Goal: Information Seeking & Learning: Learn about a topic

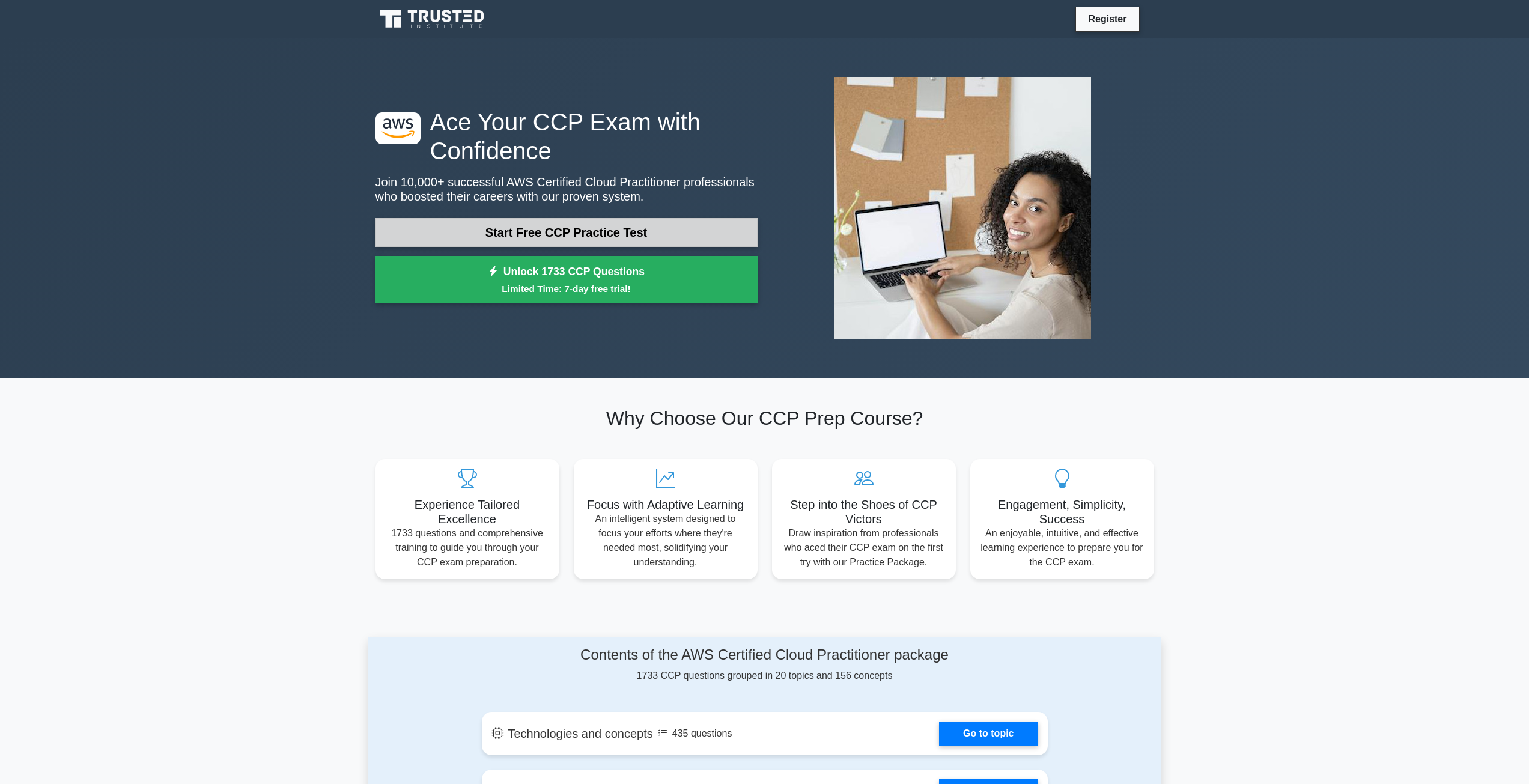
click at [649, 237] on link "Start Free CCP Practice Test" at bounding box center [566, 232] width 382 height 29
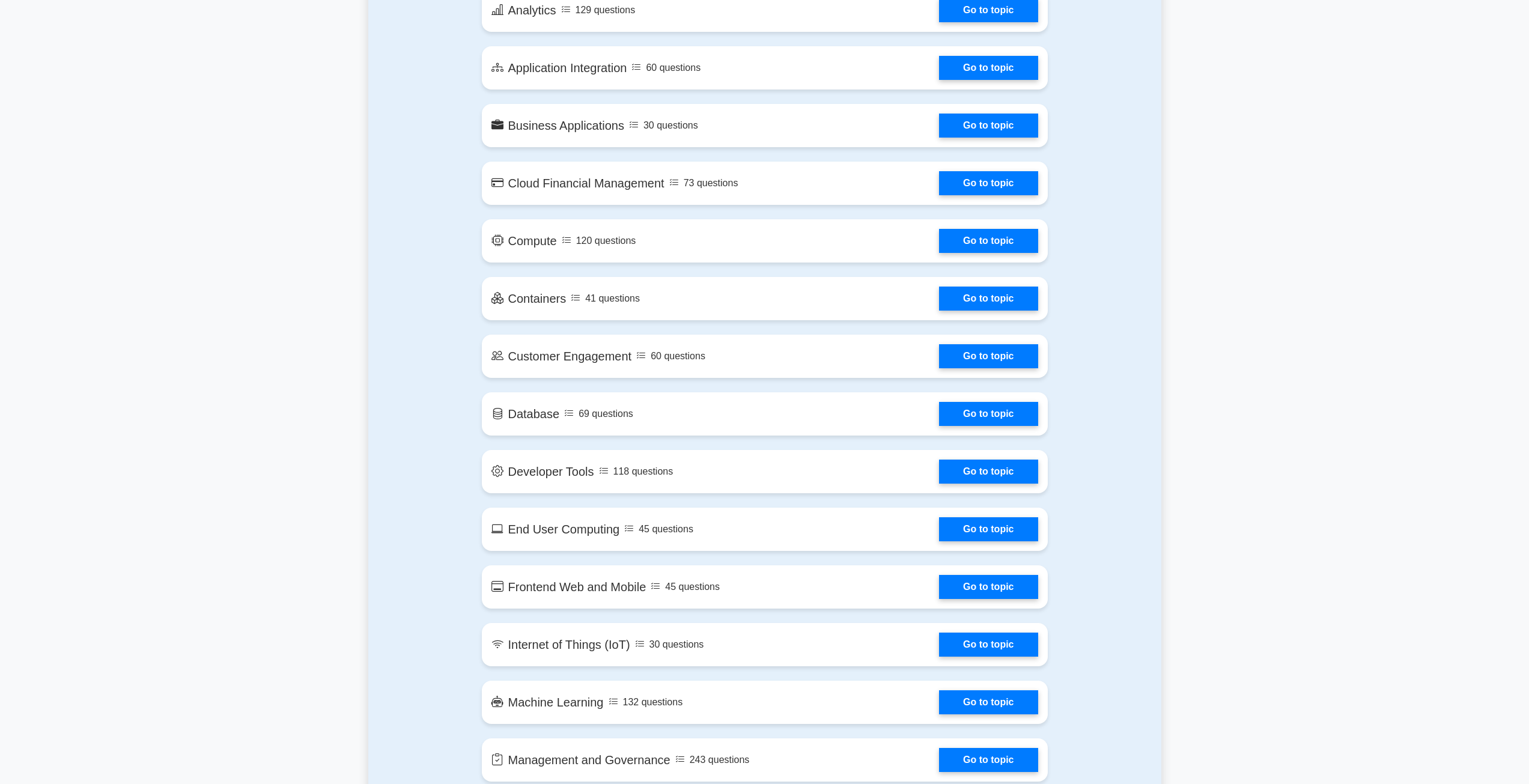
scroll to position [1021, 0]
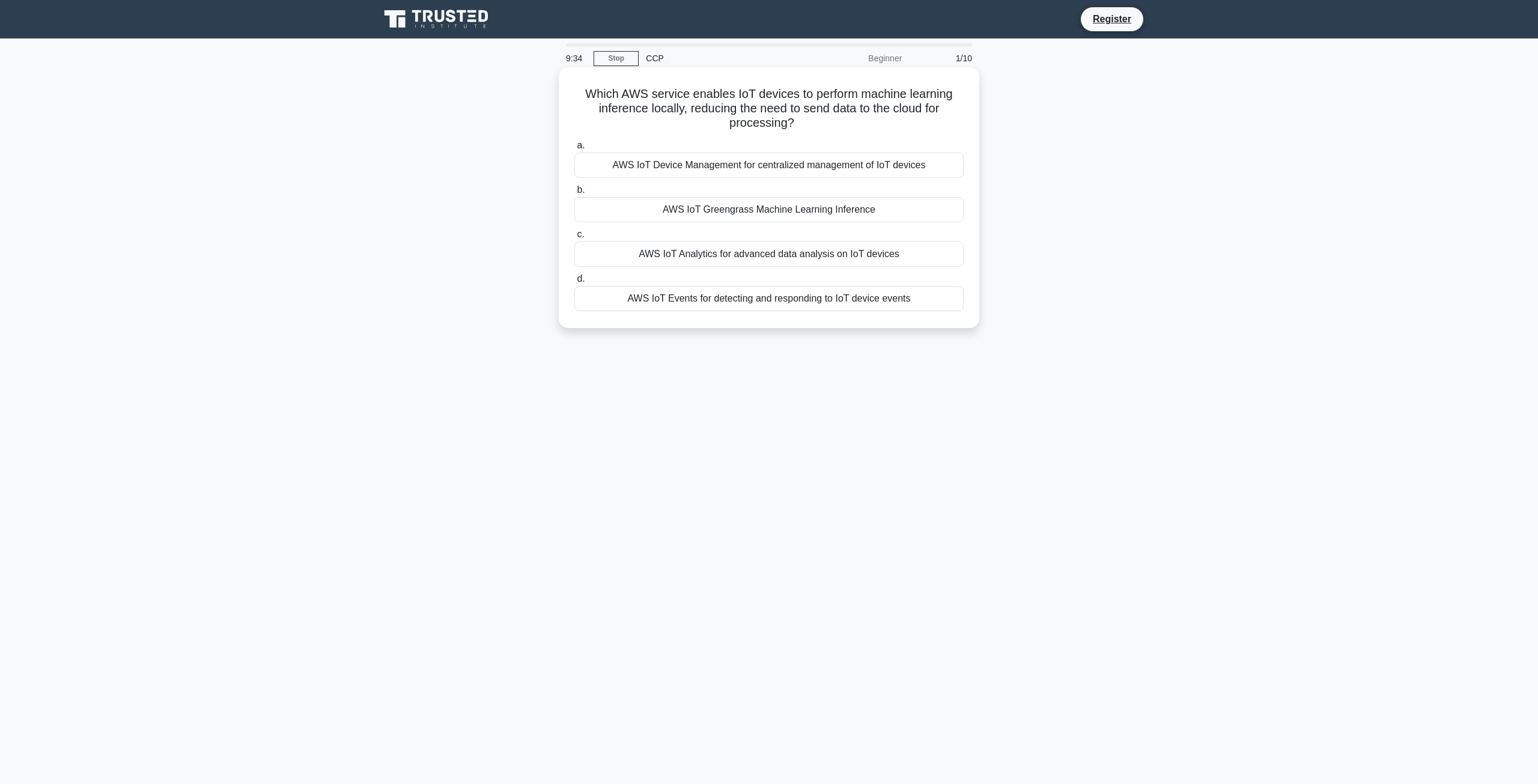
click at [763, 173] on div "AWS IoT Device Management for centralized management of IoT devices" at bounding box center [769, 165] width 389 height 25
click at [574, 150] on input "a. AWS IoT Device Management for centralized management of IoT devices" at bounding box center [574, 145] width 0 height 8
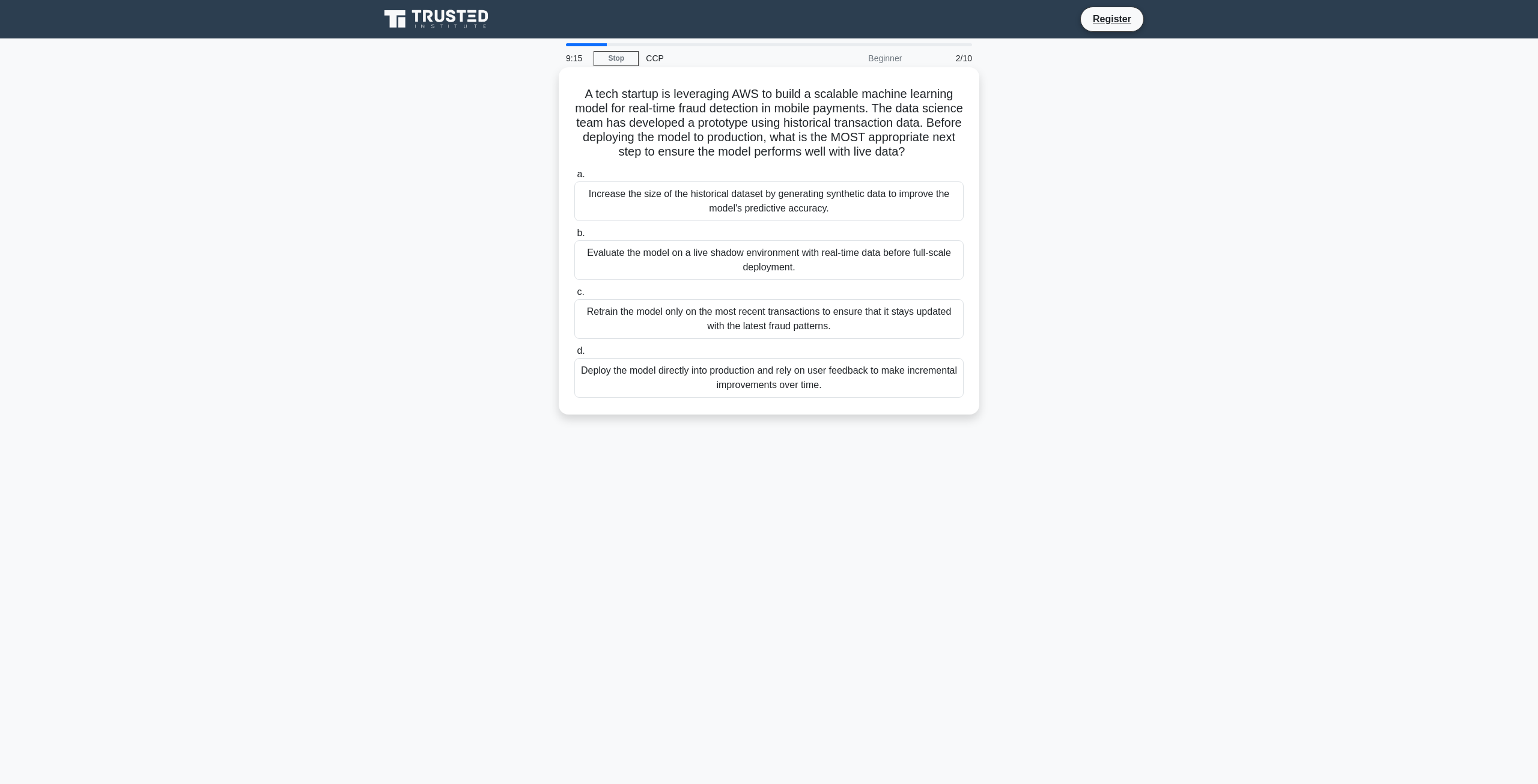
click at [737, 155] on h5 "A tech startup is leveraging AWS to build a scalable machine learning model for…" at bounding box center [769, 123] width 392 height 73
click at [729, 160] on div at bounding box center [729, 160] width 0 height 0
click at [848, 160] on h5 "A tech startup is leveraging AWS to build a scalable machine learning model for…" at bounding box center [769, 123] width 392 height 73
drag, startPoint x: 584, startPoint y: 269, endPoint x: 801, endPoint y: 285, distance: 217.6
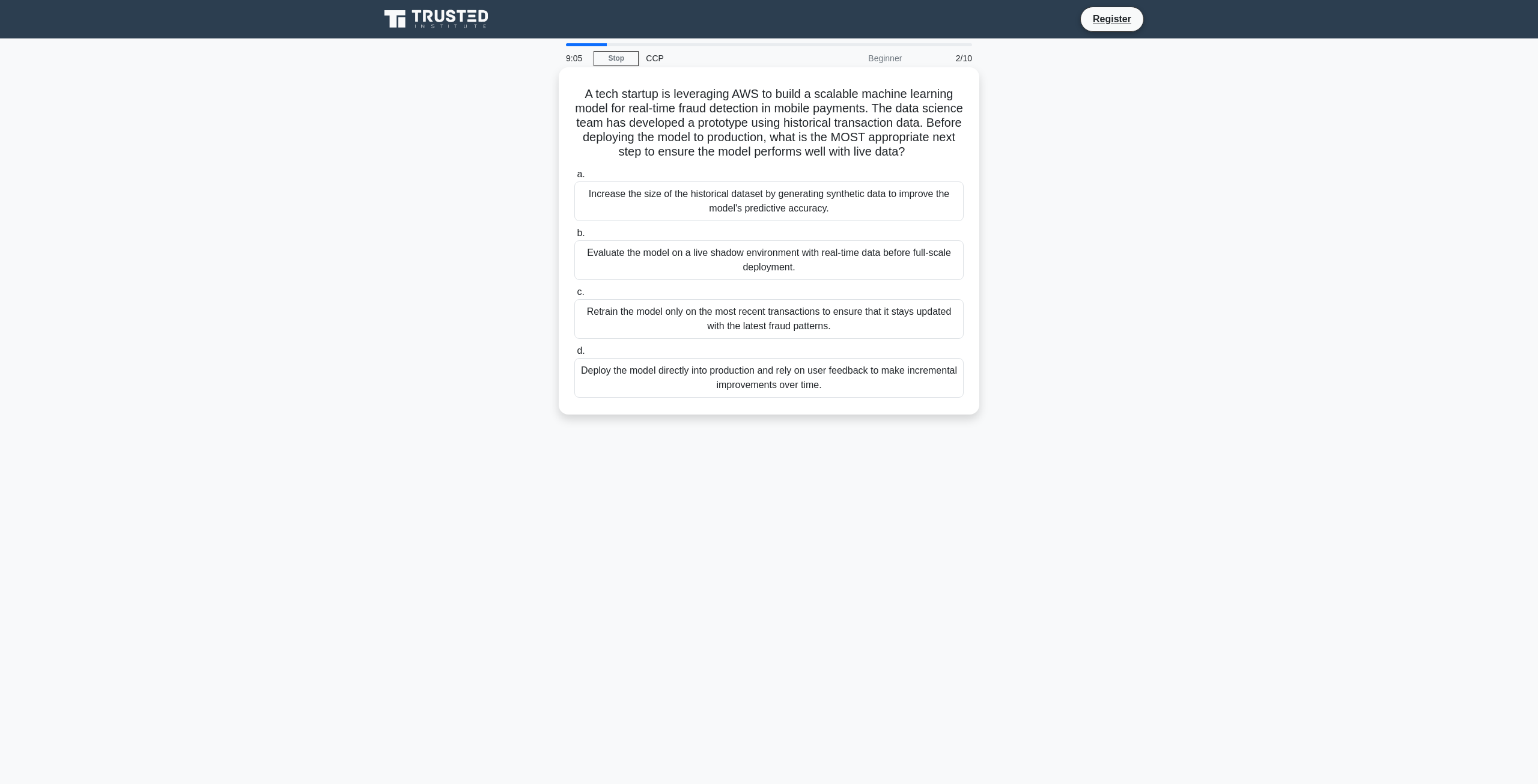
click at [801, 280] on div "Evaluate the model on a live shadow environment with real-time data before full…" at bounding box center [769, 260] width 389 height 40
click at [793, 289] on div at bounding box center [793, 289] width 0 height 0
drag, startPoint x: 583, startPoint y: 208, endPoint x: 833, endPoint y: 226, distance: 250.6
click at [833, 221] on div "Increase the size of the historical dataset by generating synthetic data to imp…" at bounding box center [769, 201] width 389 height 40
click at [825, 230] on div at bounding box center [825, 230] width 0 height 0
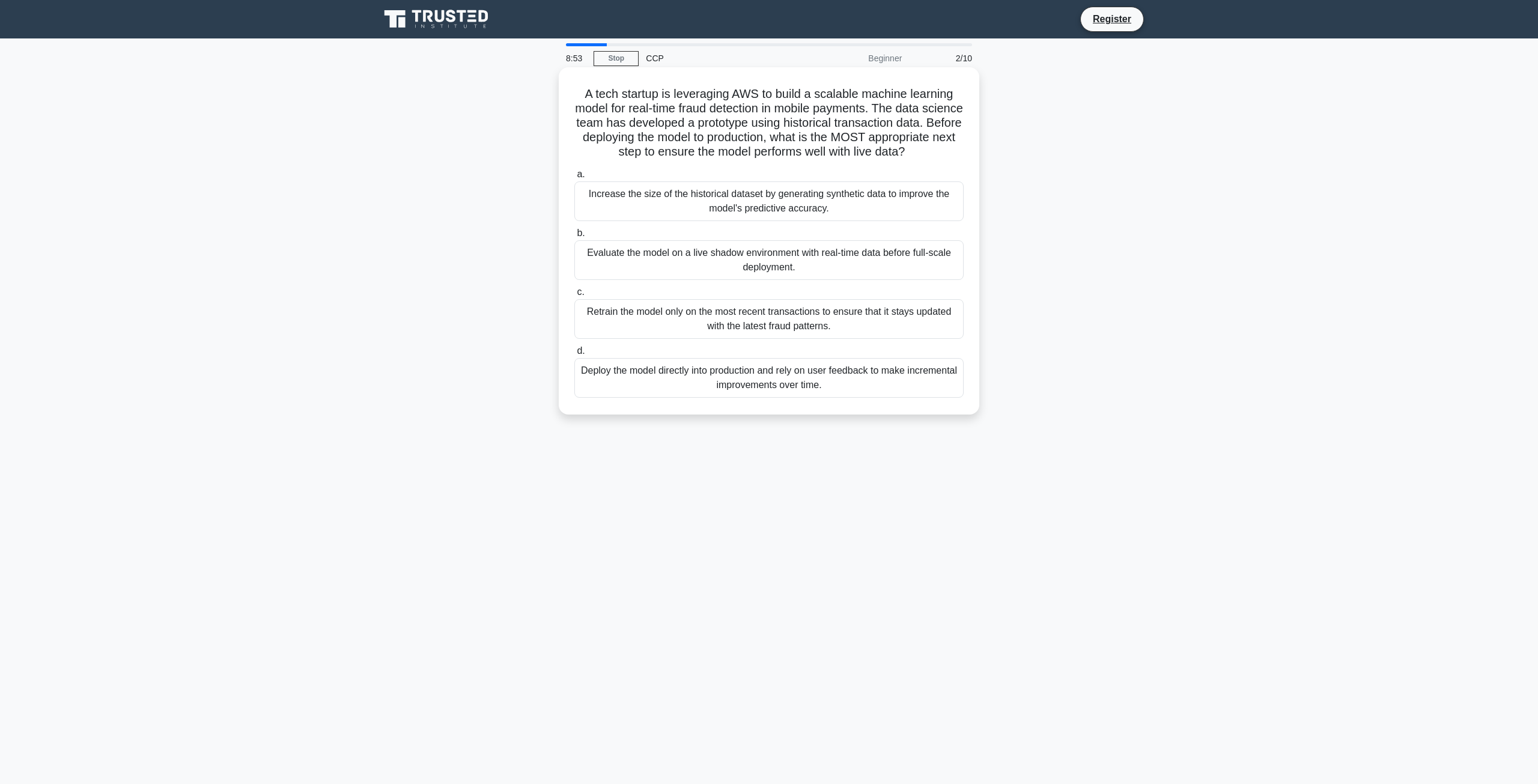
click at [664, 160] on h5 "A tech startup is leveraging AWS to build a scalable machine learning model for…" at bounding box center [769, 123] width 392 height 73
drag, startPoint x: 645, startPoint y: 243, endPoint x: 650, endPoint y: 238, distance: 7.1
